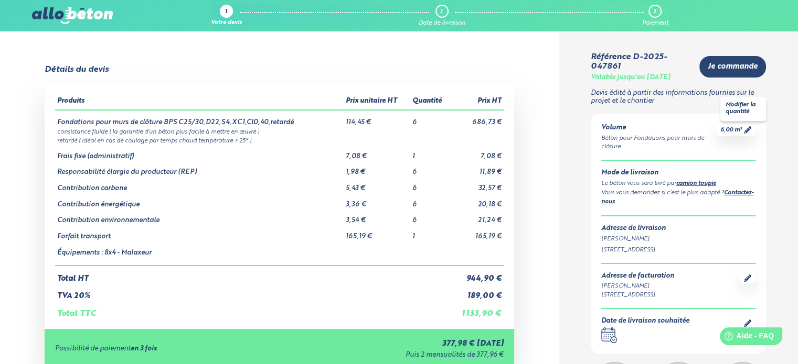
click at [749, 132] on icon at bounding box center [747, 129] width 7 height 7
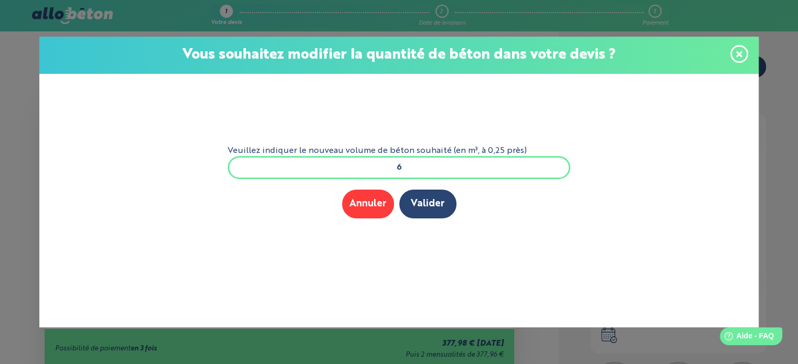
click at [426, 171] on input "6" at bounding box center [399, 167] width 343 height 23
drag, startPoint x: 402, startPoint y: 166, endPoint x: 389, endPoint y: 161, distance: 13.9
click at [389, 162] on input "6." at bounding box center [399, 167] width 343 height 23
click at [543, 201] on div "Annuler Valider" at bounding box center [399, 204] width 343 height 29
click at [423, 171] on input "5.25" at bounding box center [399, 167] width 343 height 23
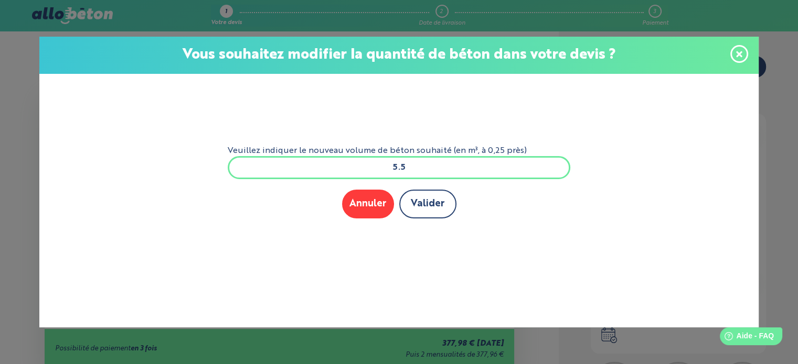
type input "5.5"
click at [418, 201] on button "Valider" at bounding box center [427, 204] width 57 height 29
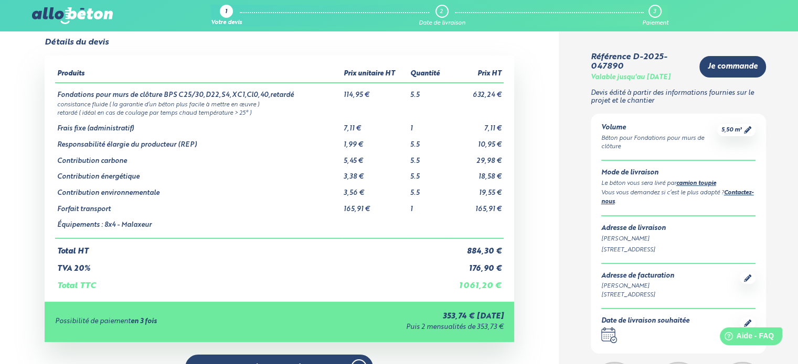
scroll to position [70, 0]
